Goal: Register for event/course

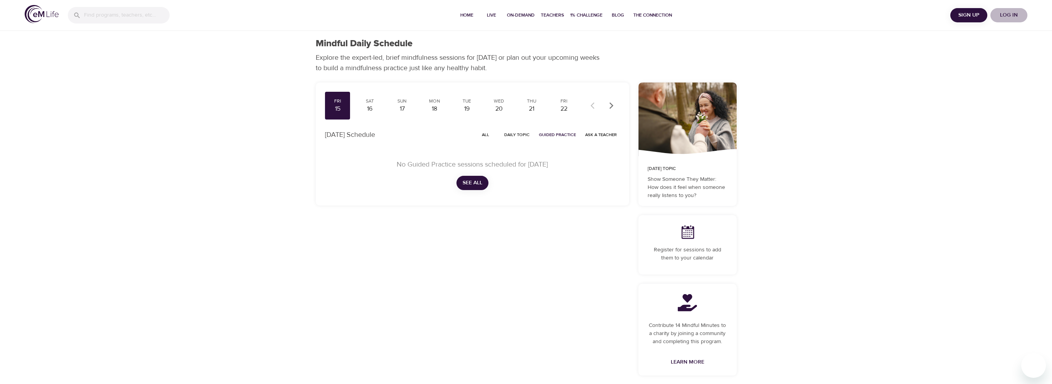
click at [1010, 14] on span "Log in" at bounding box center [1009, 15] width 31 height 10
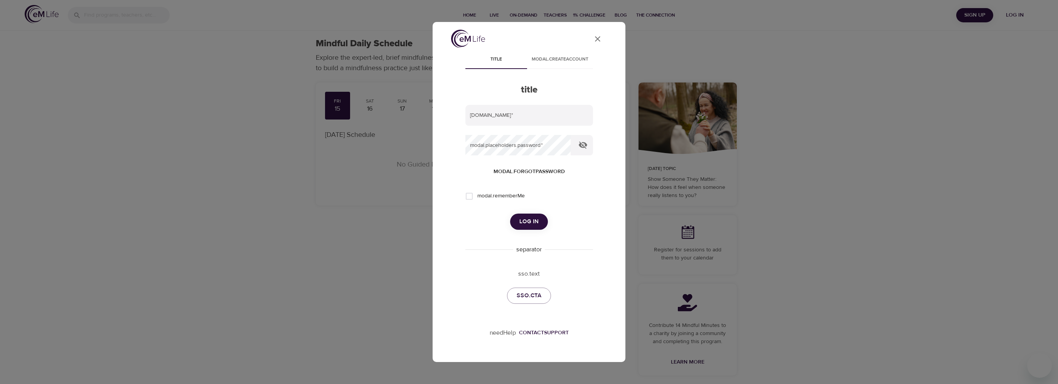
type input "[PERSON_NAME][EMAIL_ADDRESS][DOMAIN_NAME]"
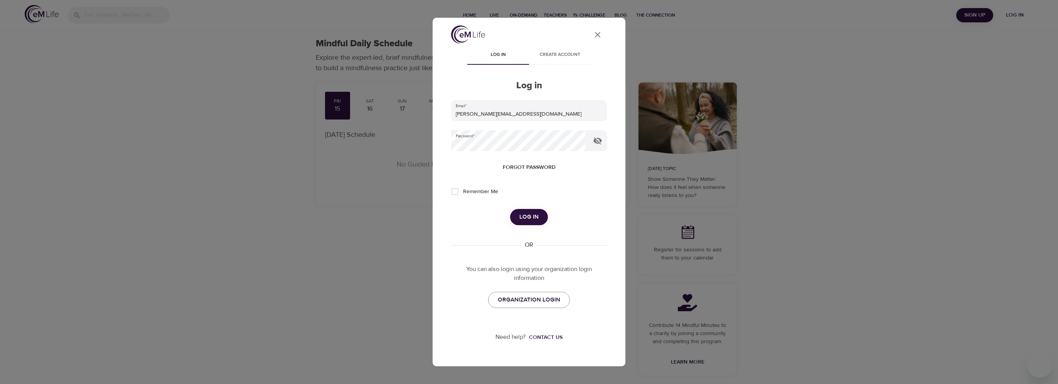
click at [537, 214] on span "Log in" at bounding box center [528, 217] width 19 height 10
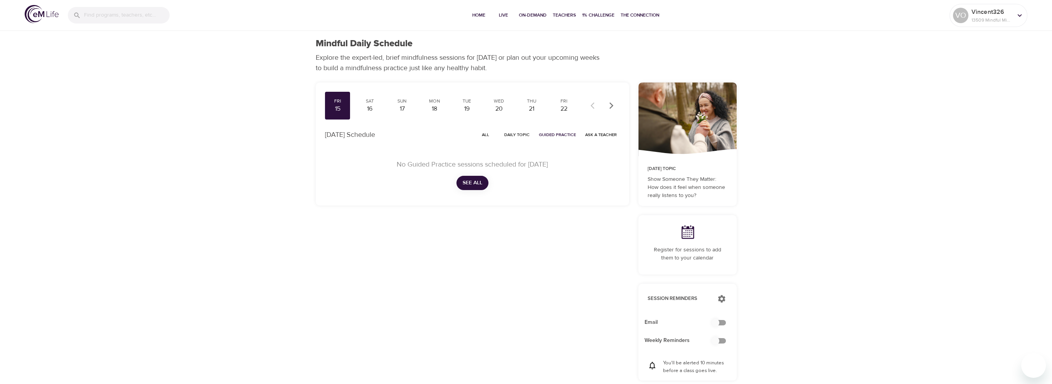
checkbox input "true"
click at [491, 131] on span "All" at bounding box center [486, 134] width 19 height 7
click at [531, 106] on div "21" at bounding box center [531, 109] width 19 height 9
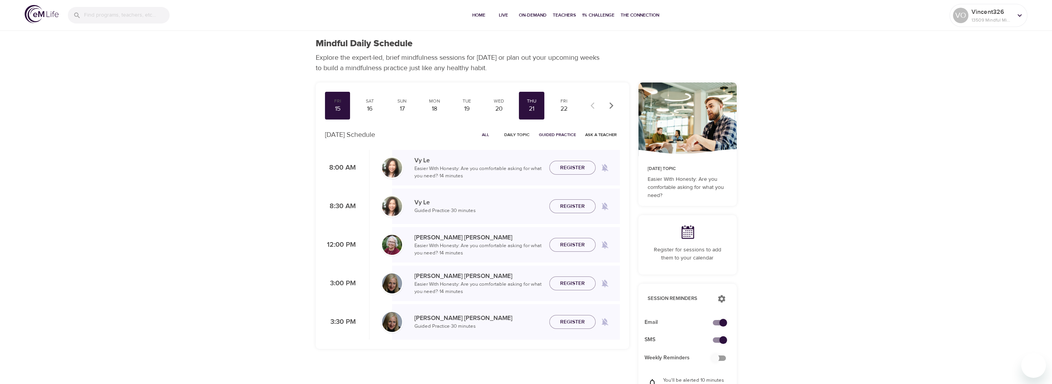
click at [487, 132] on span "All" at bounding box center [486, 134] width 19 height 7
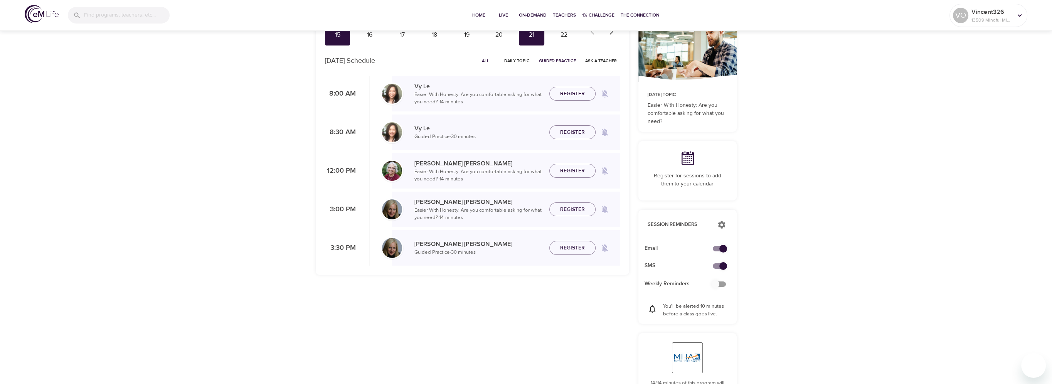
scroll to position [77, 0]
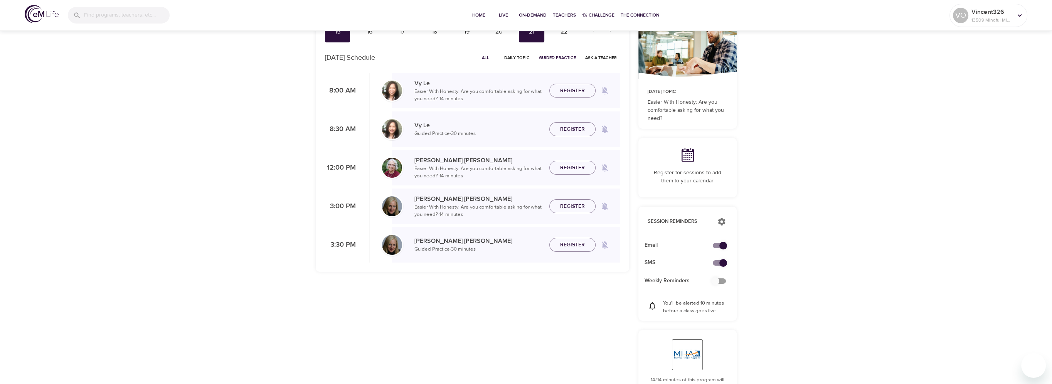
click at [577, 169] on span "Register" at bounding box center [572, 168] width 25 height 10
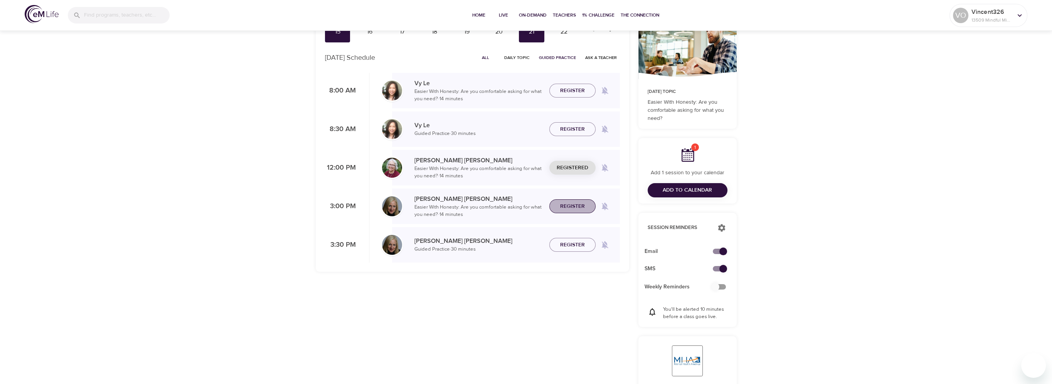
click at [569, 205] on span "Register" at bounding box center [572, 207] width 25 height 10
click at [569, 245] on span "Register" at bounding box center [572, 245] width 25 height 10
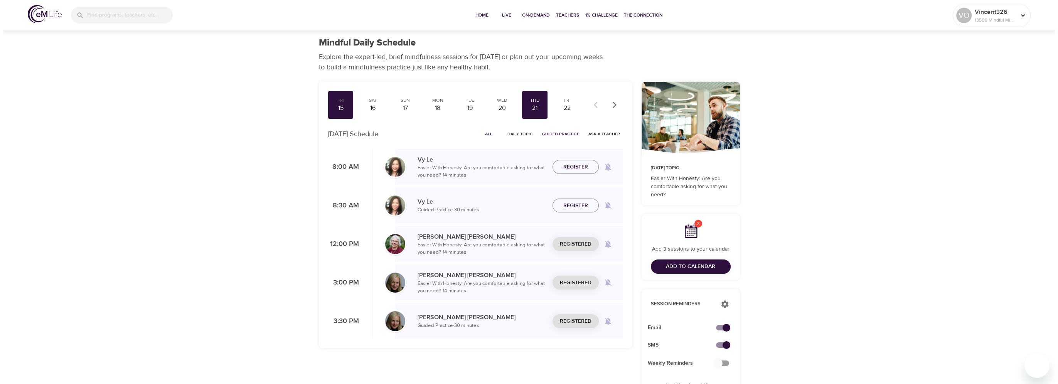
scroll to position [0, 0]
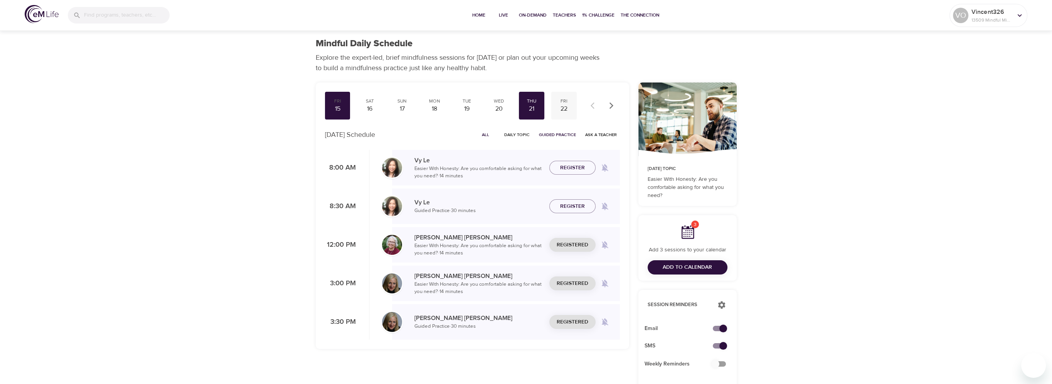
click at [563, 111] on div "22" at bounding box center [564, 109] width 19 height 9
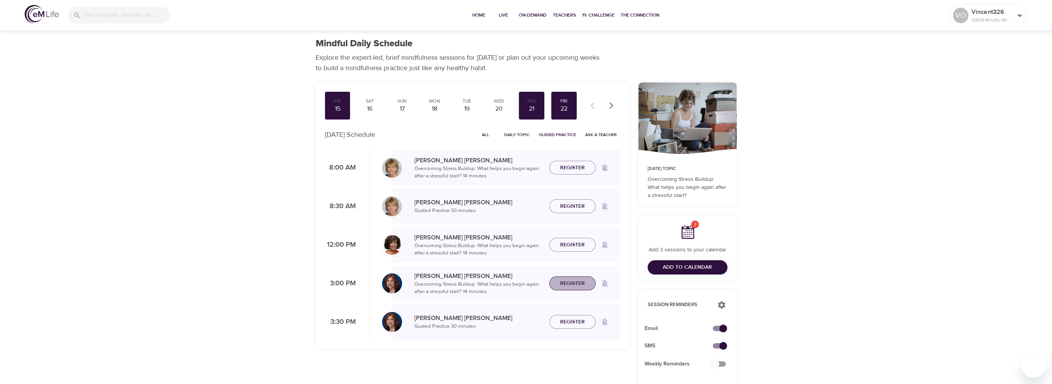
click at [564, 278] on button "Register" at bounding box center [573, 283] width 46 height 14
click at [569, 318] on span "Register" at bounding box center [572, 322] width 25 height 10
click at [675, 263] on span "Add to Calendar" at bounding box center [687, 268] width 49 height 10
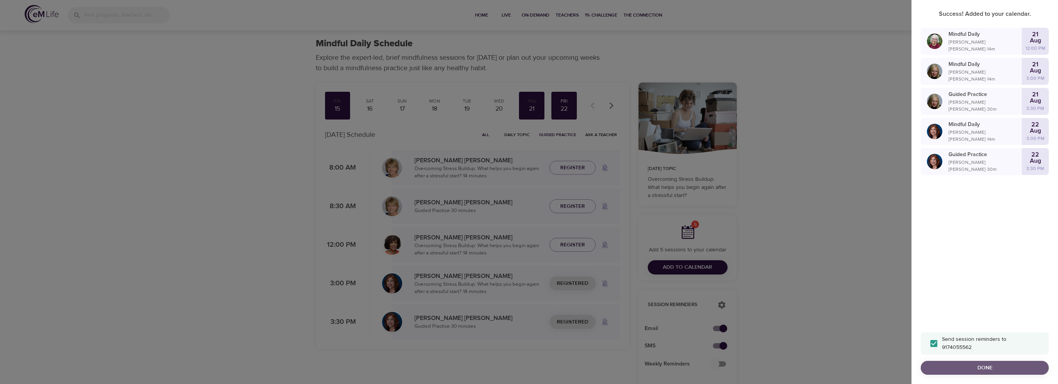
click at [966, 364] on span "Done" at bounding box center [985, 368] width 116 height 10
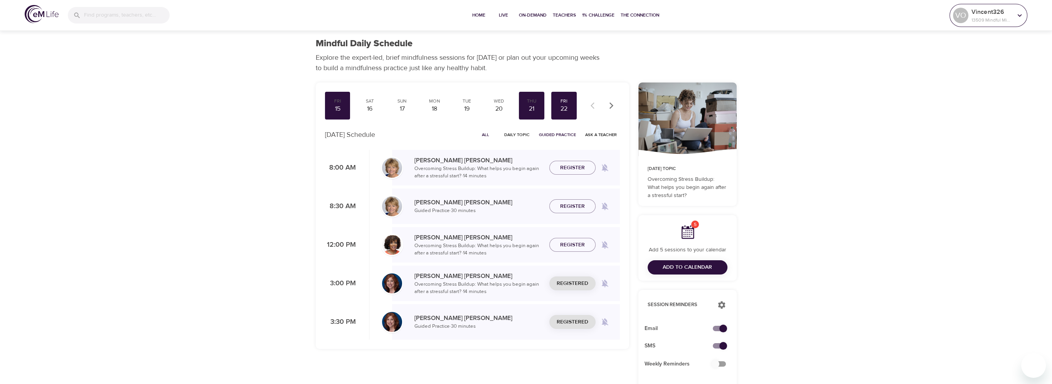
click at [1021, 17] on icon at bounding box center [1020, 15] width 8 height 8
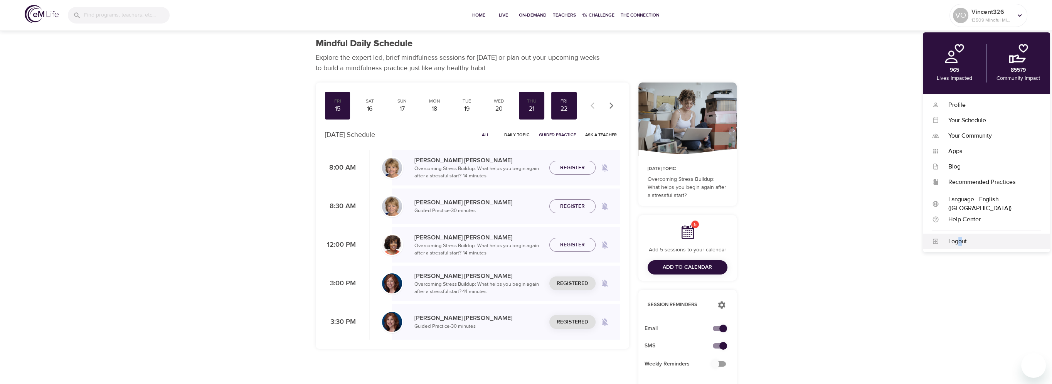
click at [959, 241] on div "Logout" at bounding box center [990, 241] width 102 height 9
